Goal: Transaction & Acquisition: Purchase product/service

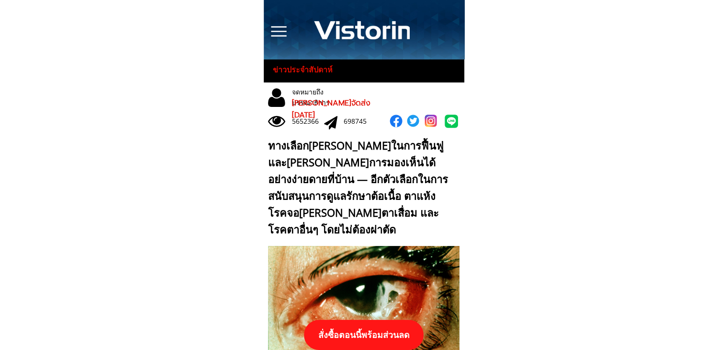
click at [375, 332] on p "สั่งซื้อตอนนี้พร้อมส่วนลด" at bounding box center [364, 334] width 120 height 30
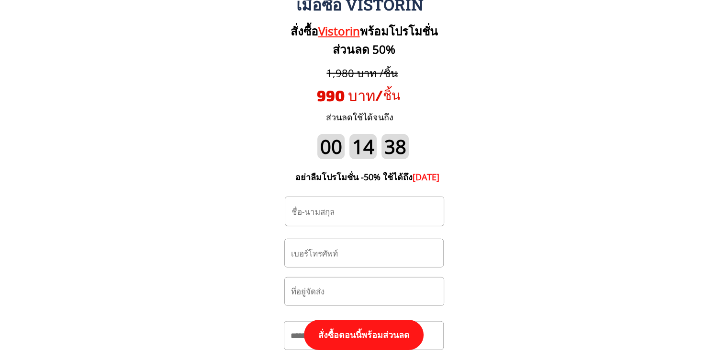
scroll to position [9994, 0]
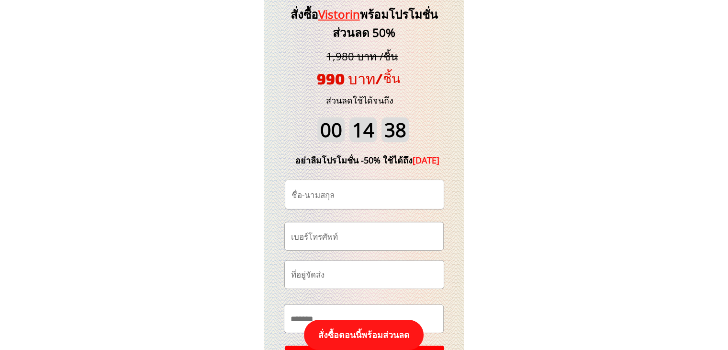
click at [382, 242] on input "tel" at bounding box center [364, 235] width 151 height 27
paste input "0933350973"
type input "0933350973"
click at [334, 195] on input "text" at bounding box center [364, 194] width 151 height 29
paste input "[PERSON_NAME]"
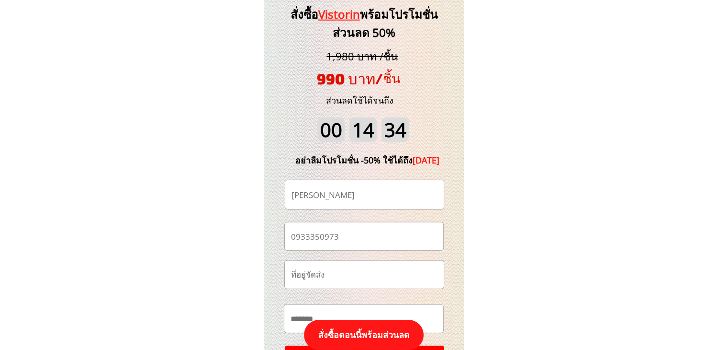
type input "[PERSON_NAME]"
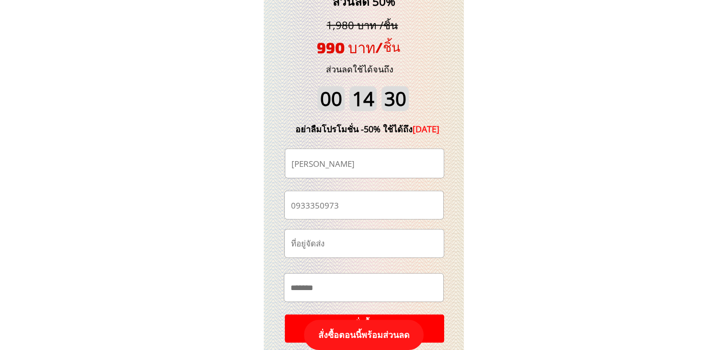
scroll to position [10042, 0]
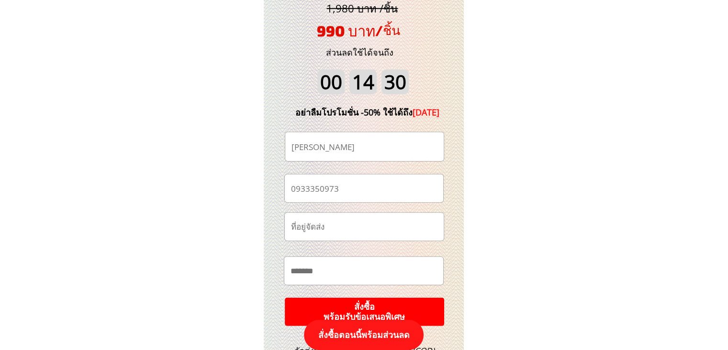
click at [337, 273] on input "text" at bounding box center [363, 270] width 151 height 27
paste input "**"
paste input "**********"
type input "**********"
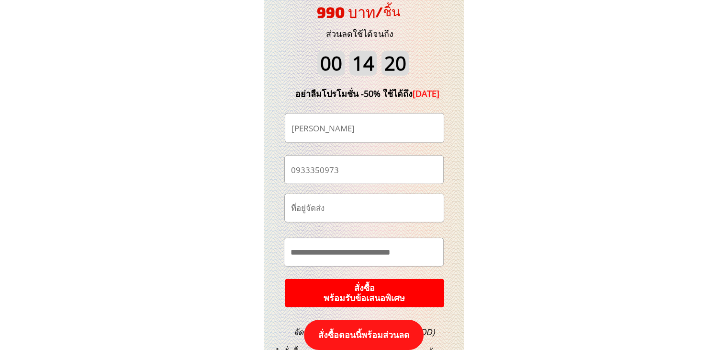
scroll to position [10138, 0]
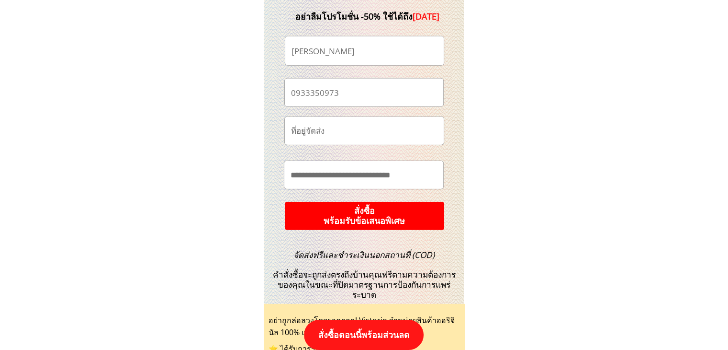
click at [431, 214] on p "สั่งซื้อ พร้อมรับข้อเสนอพิเศษ" at bounding box center [364, 215] width 161 height 29
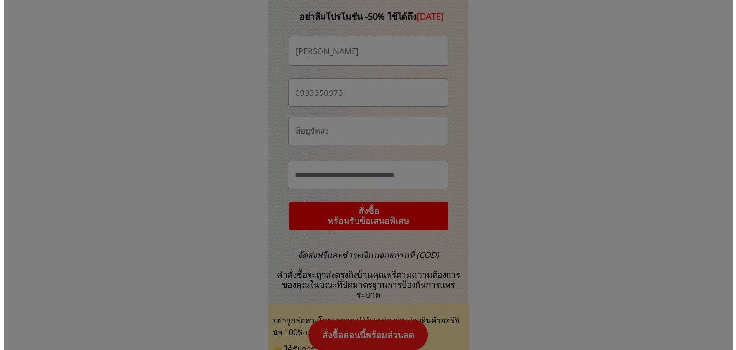
scroll to position [0, 0]
